Goal: Navigation & Orientation: Find specific page/section

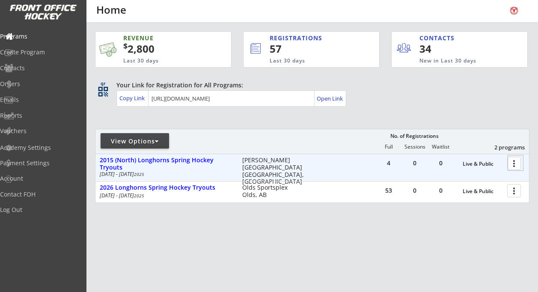
click at [514, 164] on div at bounding box center [515, 162] width 15 height 15
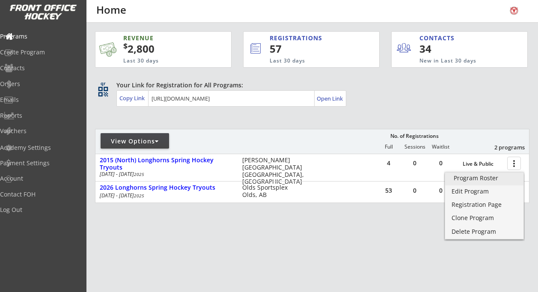
click at [492, 177] on div "Program Roster" at bounding box center [484, 178] width 61 height 6
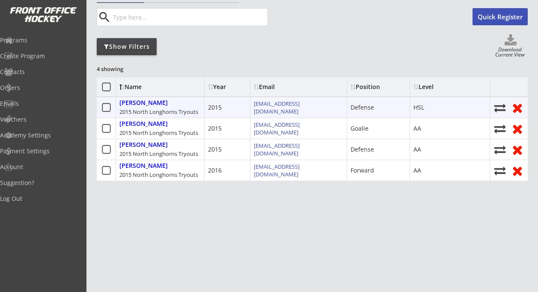
scroll to position [75, 0]
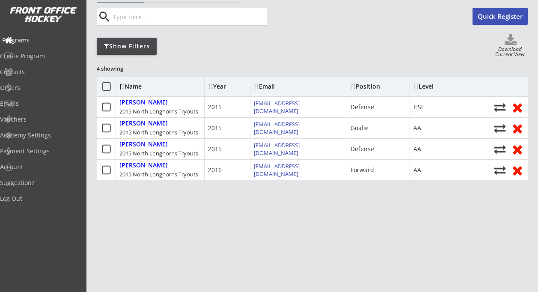
click at [36, 41] on div "Programs" at bounding box center [40, 40] width 77 height 6
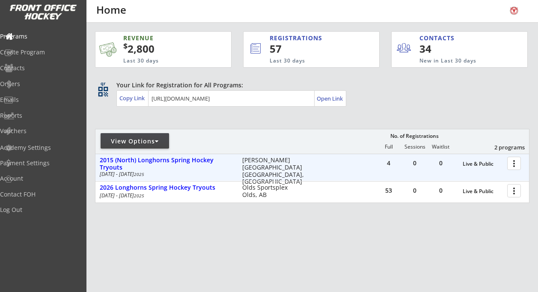
scroll to position [9, 0]
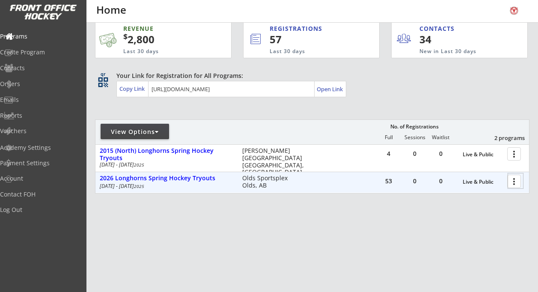
click at [513, 181] on div at bounding box center [515, 180] width 15 height 15
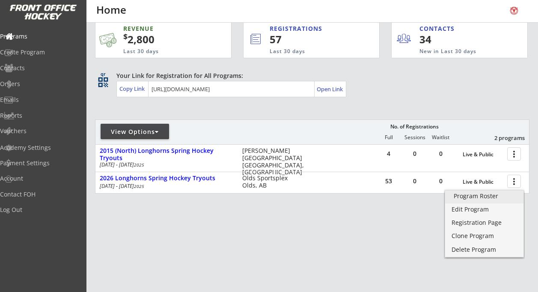
click at [478, 197] on div "Program Roster" at bounding box center [484, 196] width 61 height 6
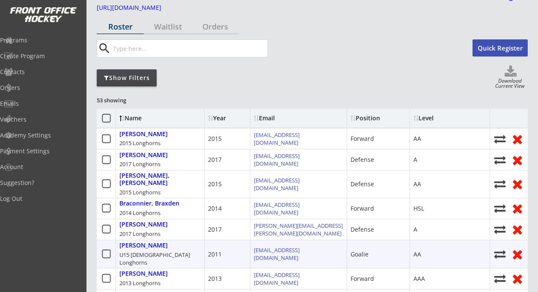
scroll to position [42, 0]
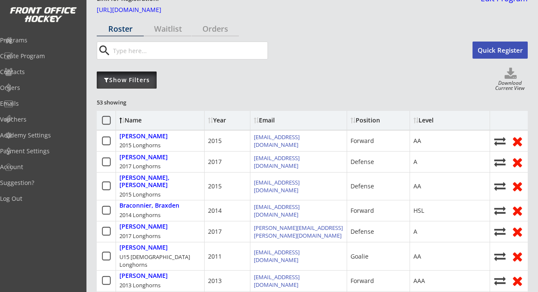
click at [137, 79] on div "Show Filters" at bounding box center [127, 80] width 60 height 9
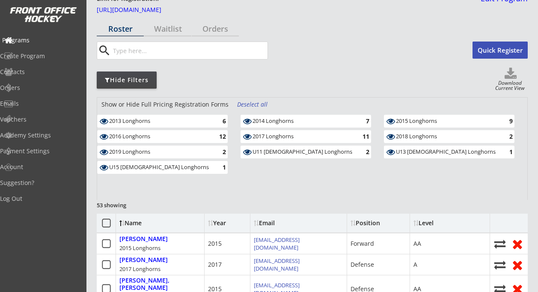
click at [32, 36] on div "Programs" at bounding box center [40, 40] width 81 height 15
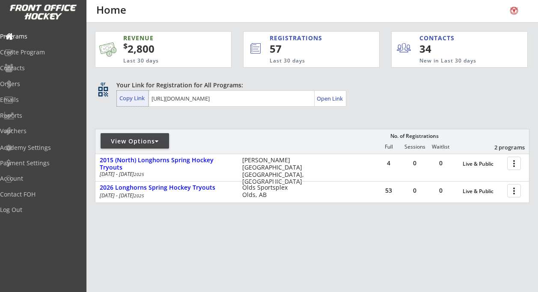
click at [136, 98] on div "Copy Link" at bounding box center [132, 98] width 27 height 8
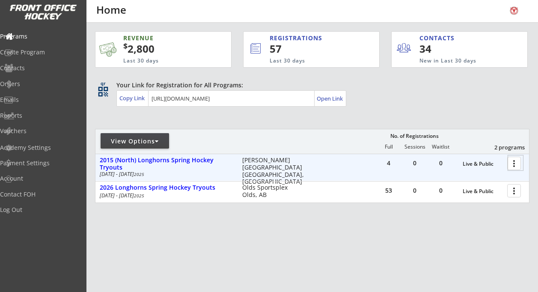
click at [515, 162] on div at bounding box center [515, 162] width 15 height 15
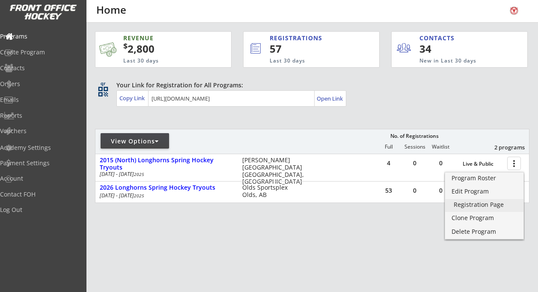
click at [480, 204] on div "Registration Page" at bounding box center [484, 205] width 61 height 6
